Goal: Task Accomplishment & Management: Complete application form

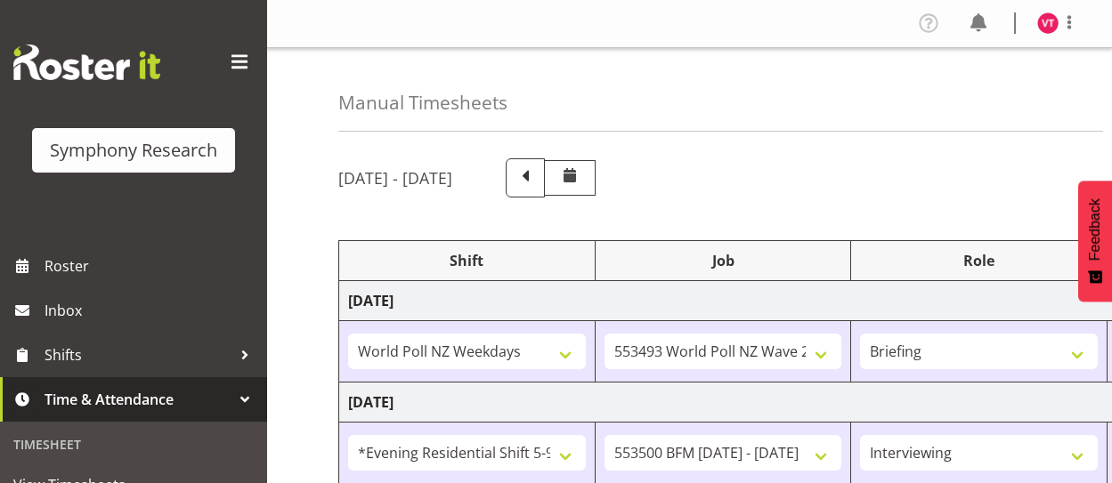
select select "41604"
select select "10527"
select select "48116"
select select "10242"
select select "47"
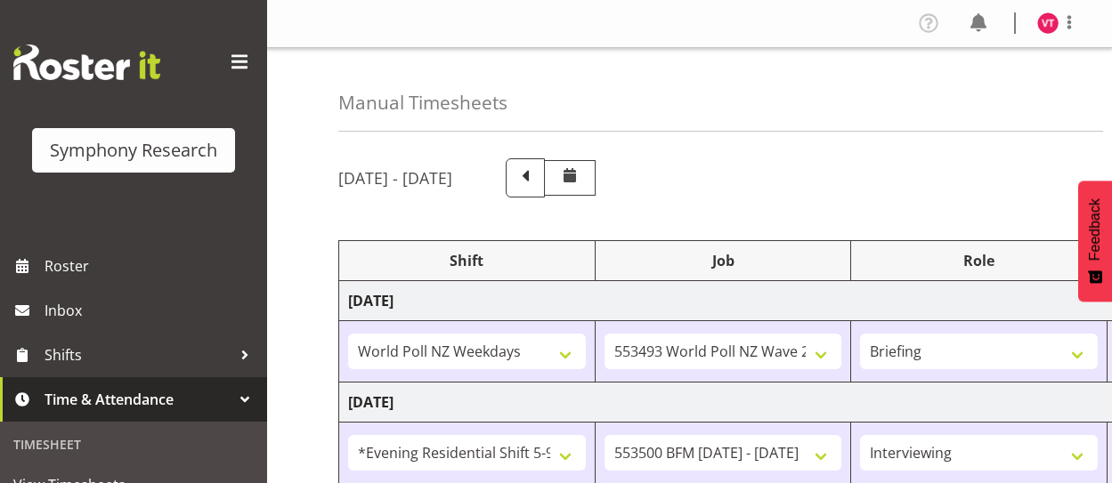
select select "26078"
select select "10527"
select select "47"
select select "26078"
select select "10527"
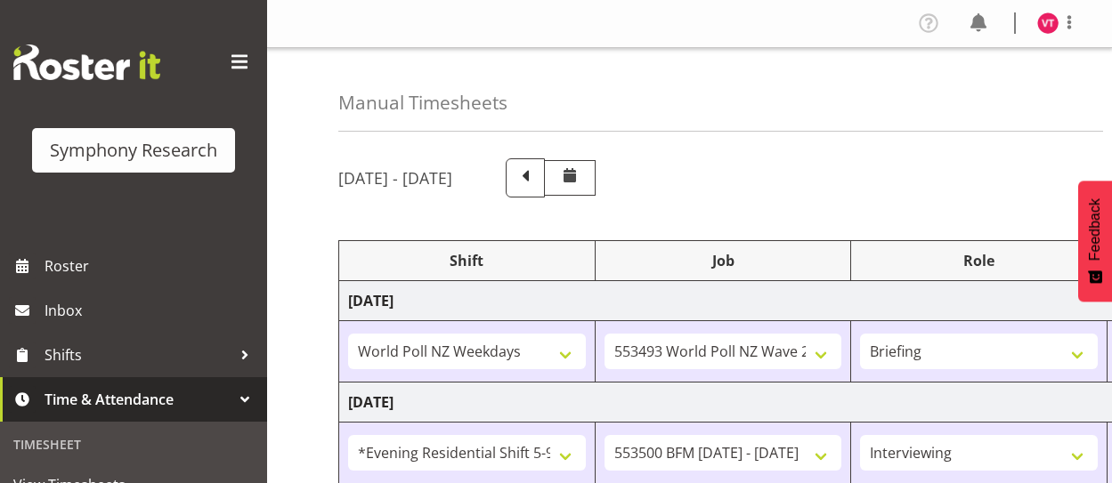
select select "47"
select select "48116"
select select "10527"
select select "47"
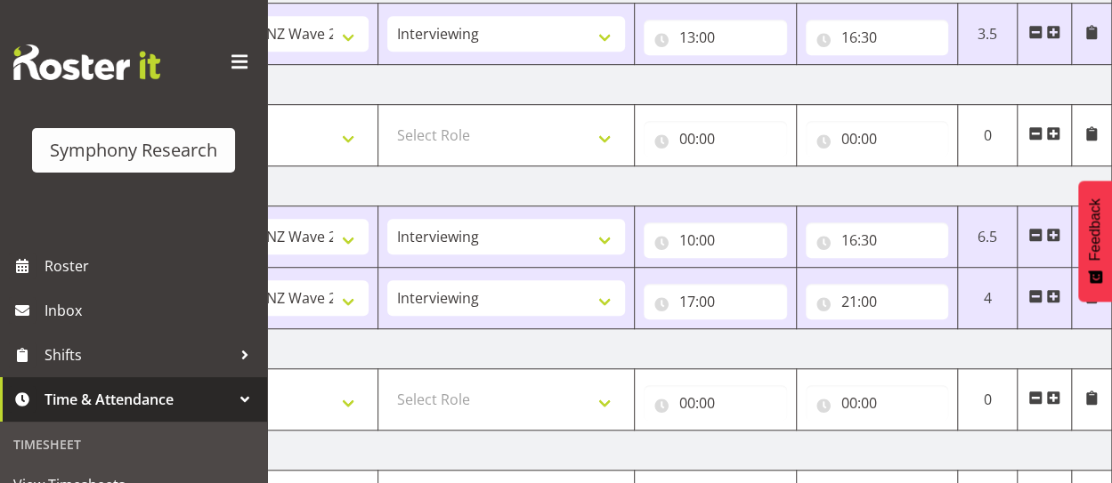
scroll to position [676, 0]
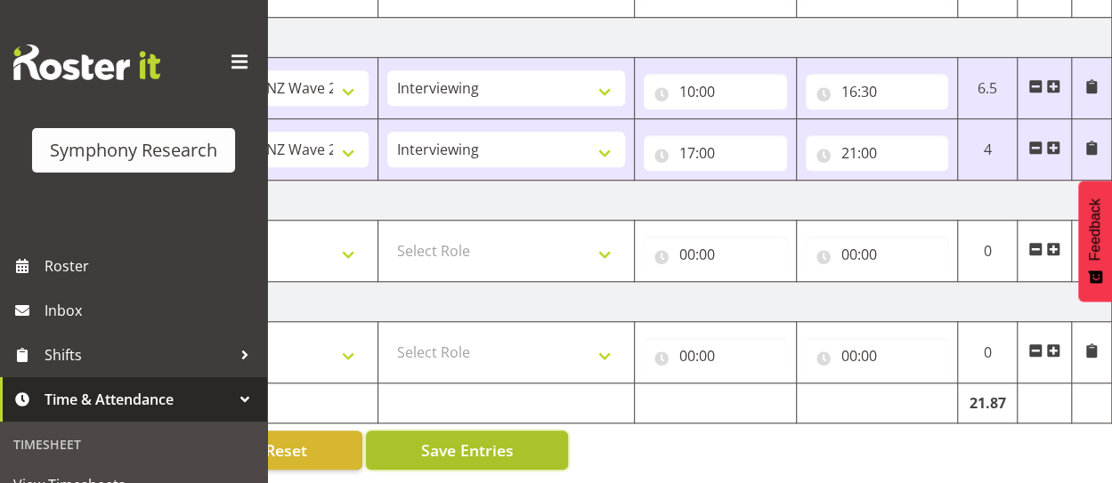
click at [495, 445] on span "Save Entries" at bounding box center [466, 450] width 93 height 23
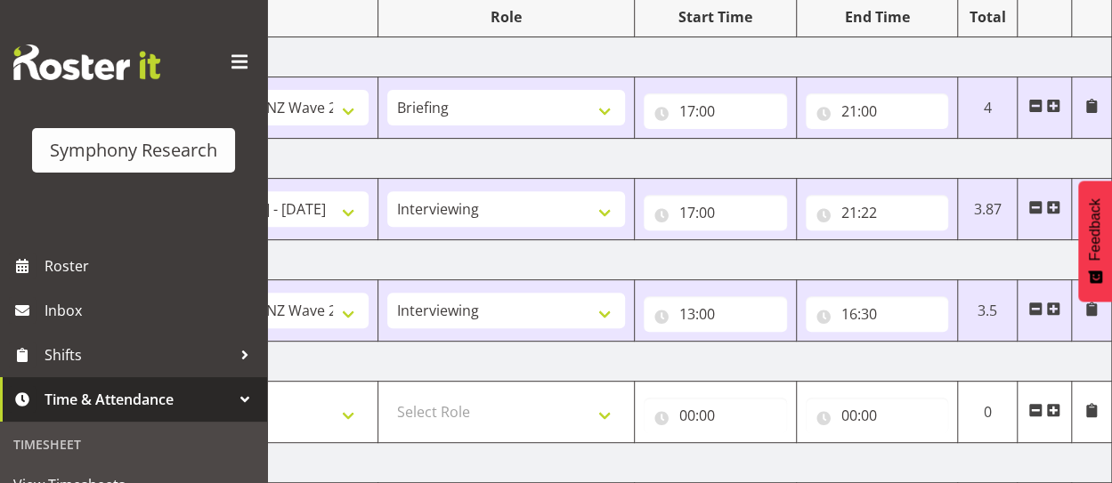
scroll to position [235, 0]
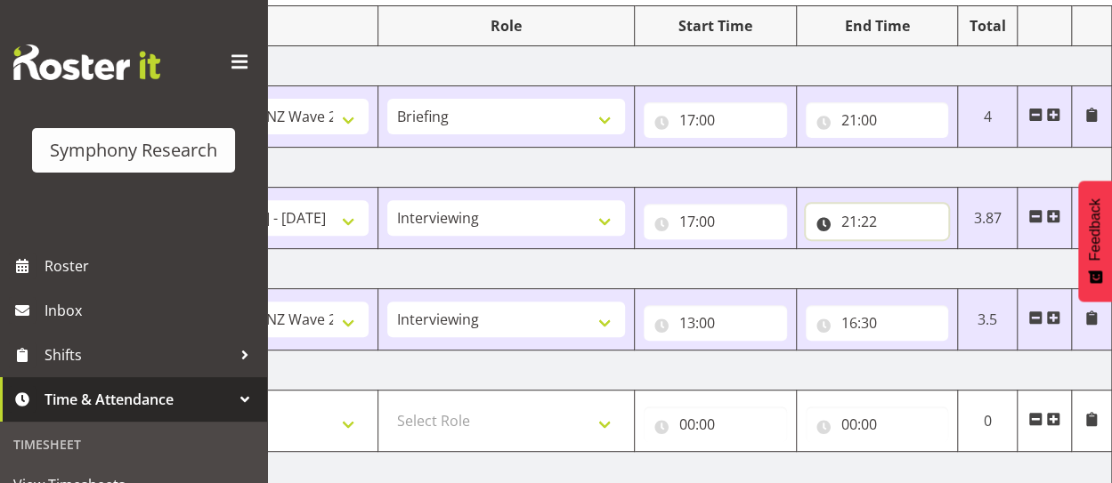
click at [893, 227] on input "21:22" at bounding box center [877, 222] width 143 height 36
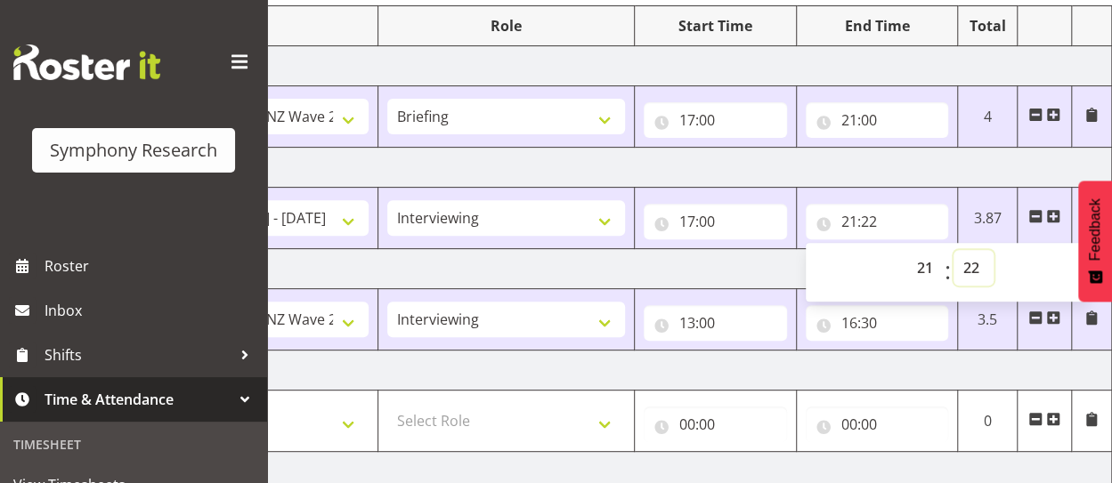
click at [980, 263] on select "00 01 02 03 04 05 06 07 08 09 10 11 12 13 14 15 16 17 18 19 20 21 22 23 24 25 2…" at bounding box center [973, 268] width 40 height 36
click at [899, 166] on td "[DATE]" at bounding box center [488, 168] width 1245 height 40
